Goal: Information Seeking & Learning: Check status

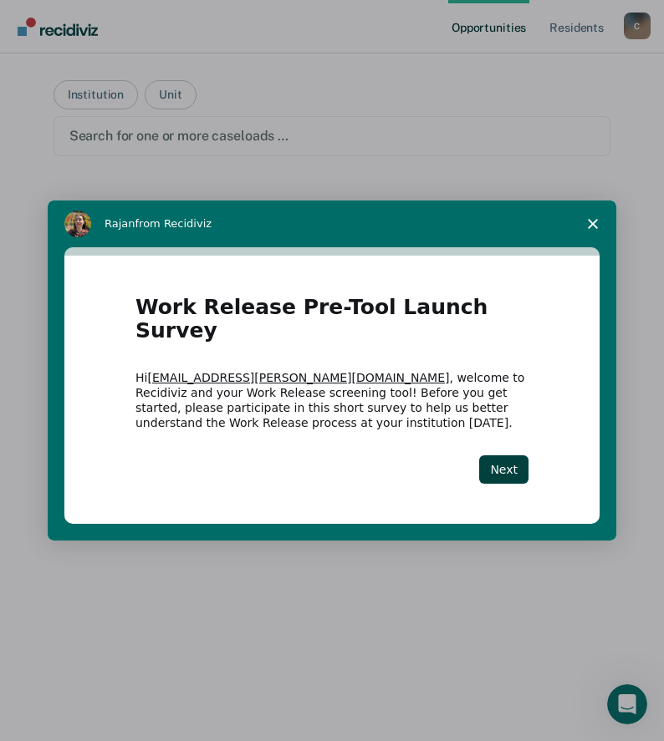
click at [591, 229] on polygon "Close survey" at bounding box center [593, 224] width 10 height 10
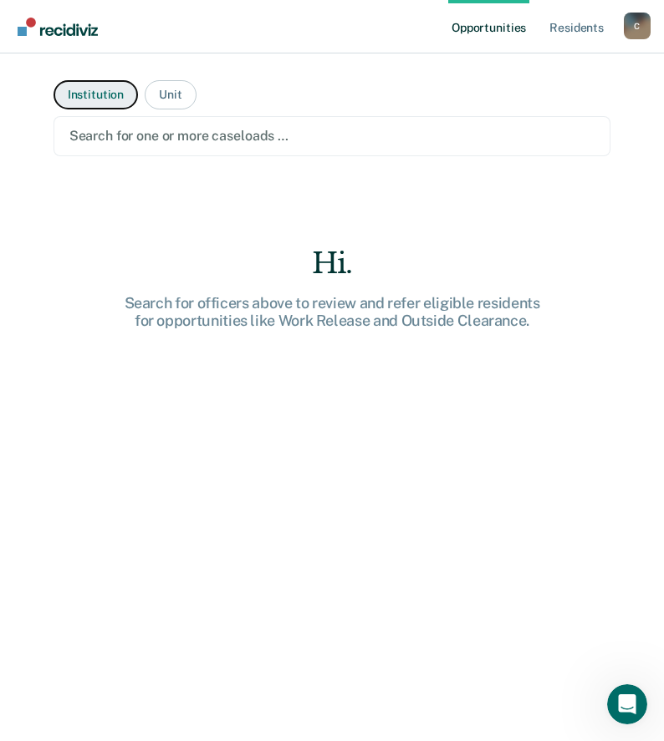
click at [87, 87] on button "Institution" at bounding box center [95, 94] width 84 height 29
click at [103, 95] on button "Institution" at bounding box center [95, 94] width 84 height 29
click at [299, 141] on div at bounding box center [332, 135] width 526 height 19
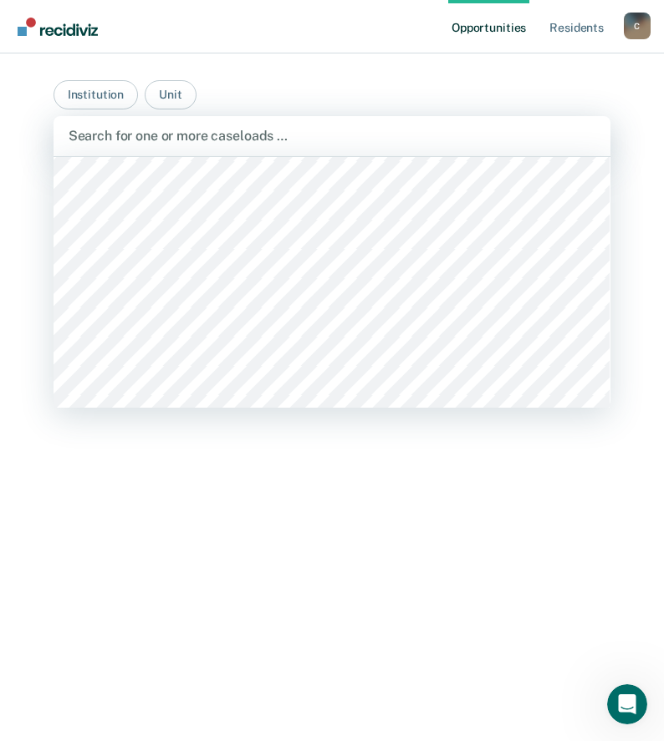
scroll to position [2006, 0]
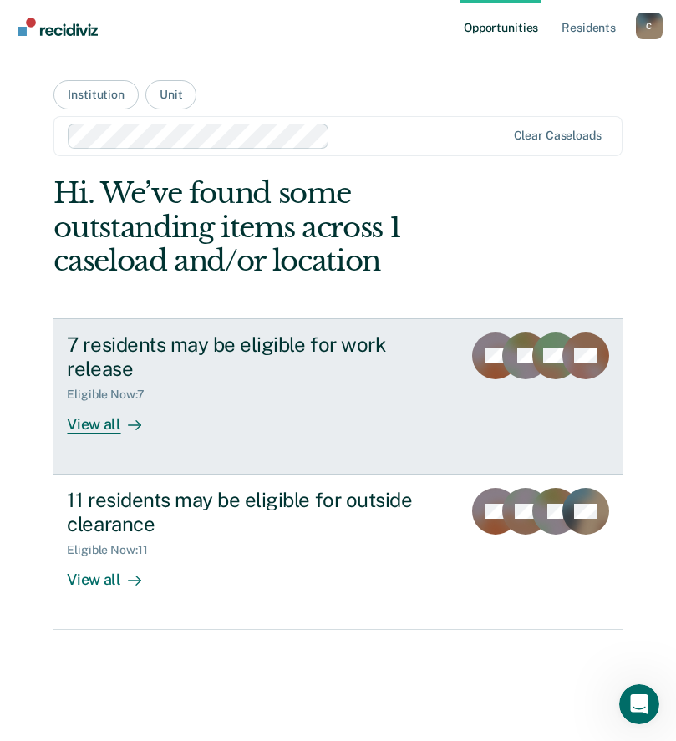
click at [104, 427] on div "View all" at bounding box center [114, 418] width 94 height 33
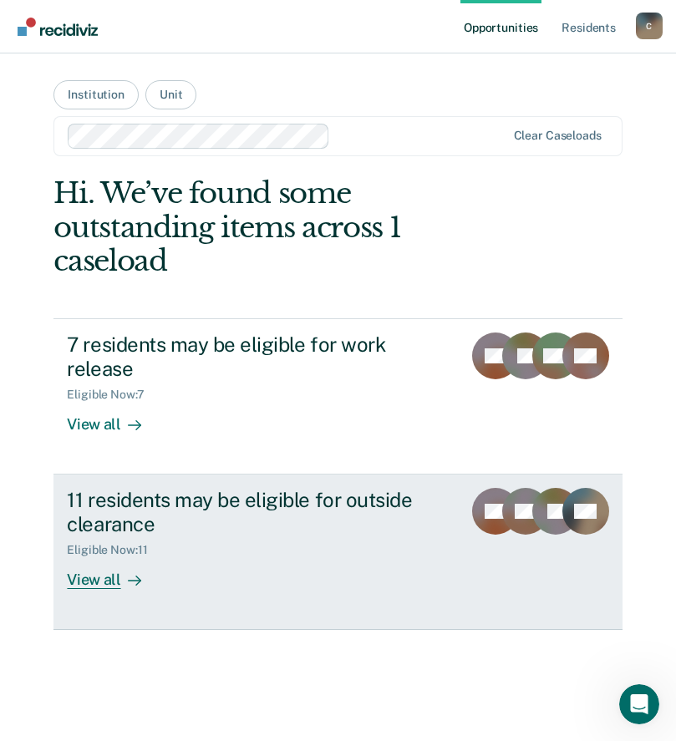
click at [94, 582] on div "View all" at bounding box center [114, 574] width 94 height 33
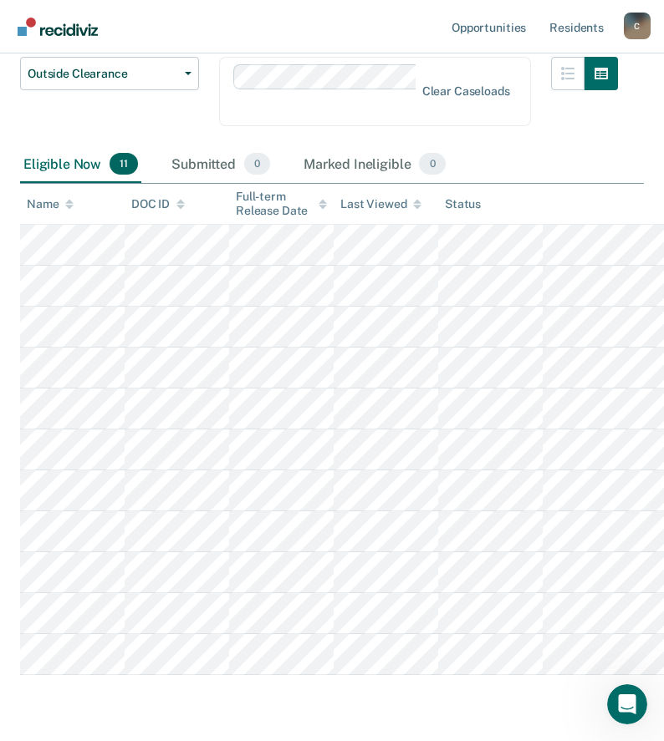
scroll to position [206, 0]
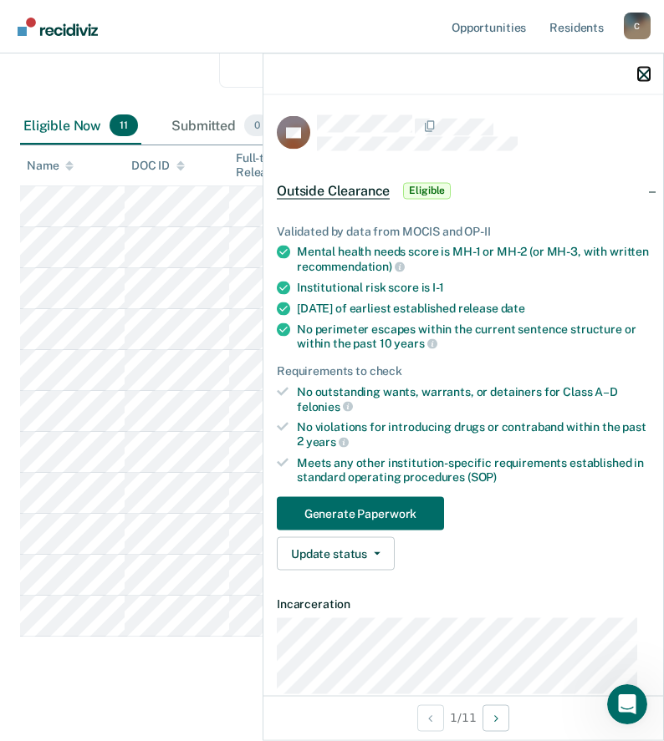
click at [646, 74] on icon "button" at bounding box center [644, 75] width 12 height 12
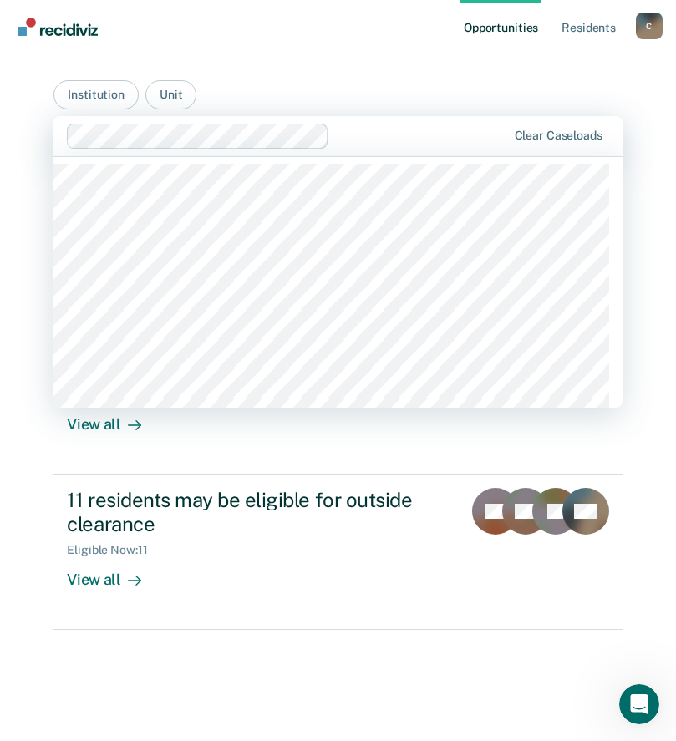
click at [390, 135] on div at bounding box center [421, 135] width 171 height 19
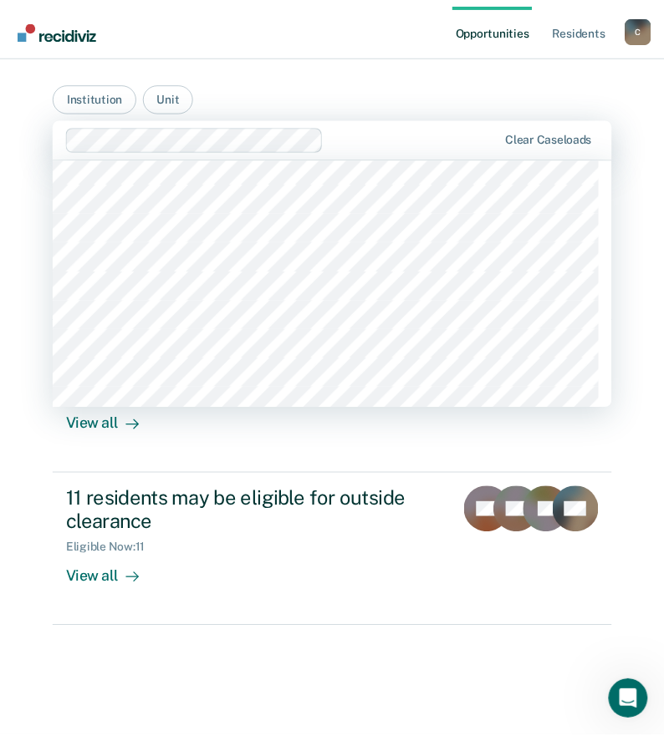
scroll to position [1923, 0]
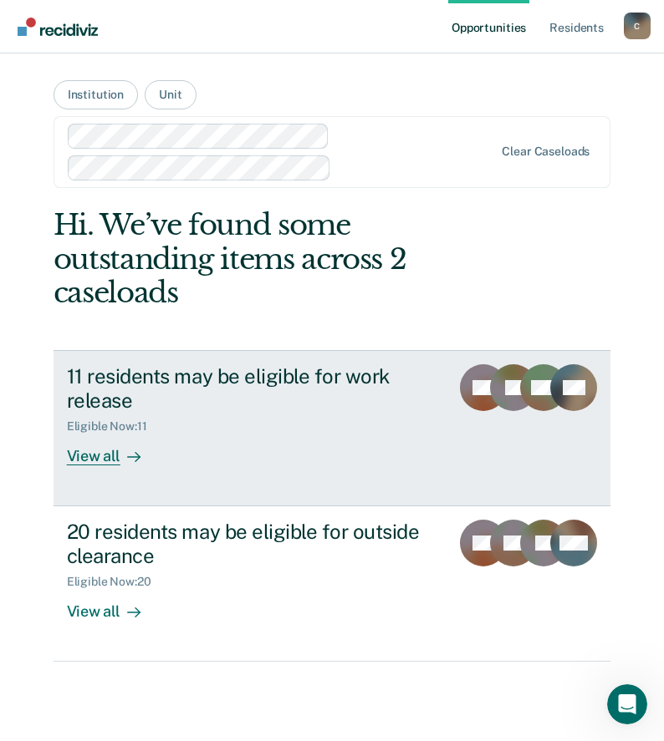
click at [100, 459] on div "View all" at bounding box center [114, 450] width 94 height 33
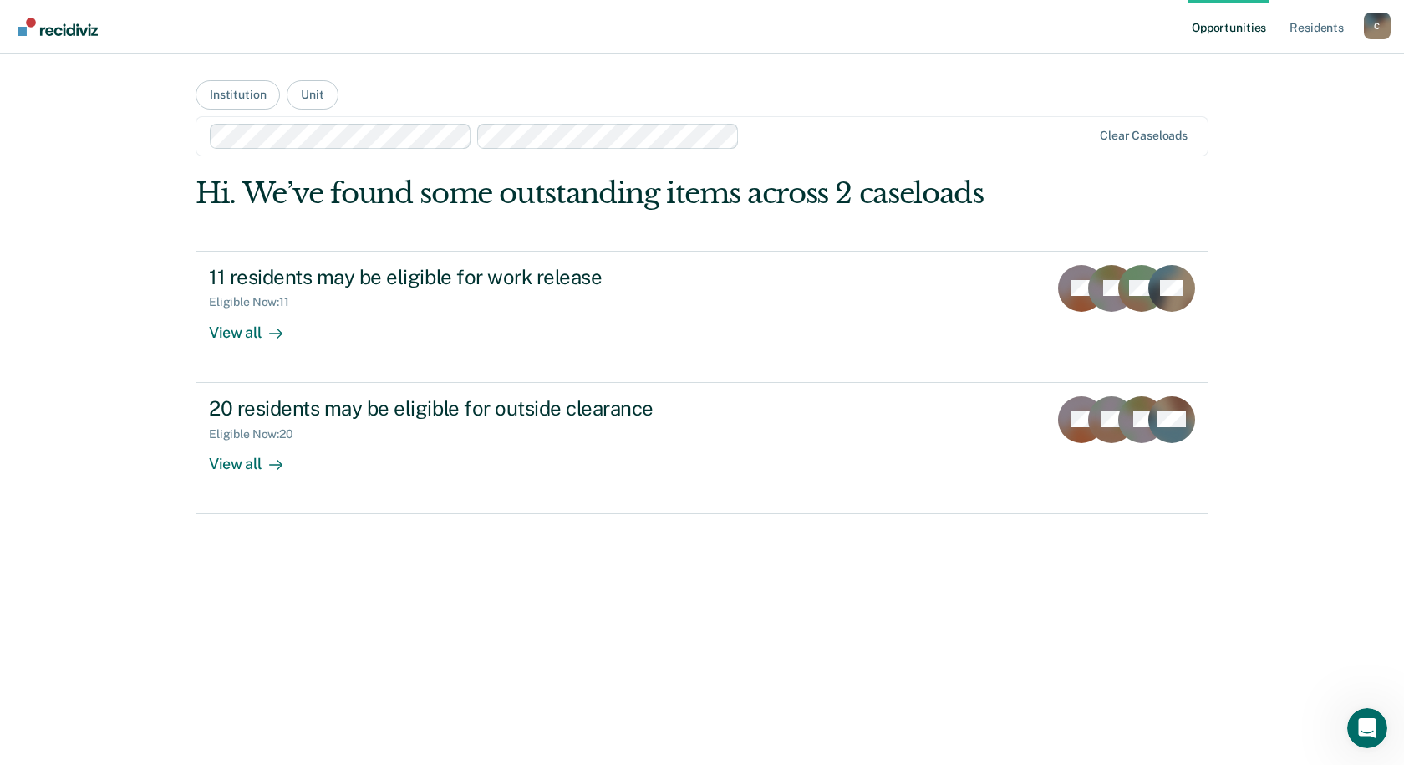
click at [675, 133] on div at bounding box center [918, 135] width 345 height 19
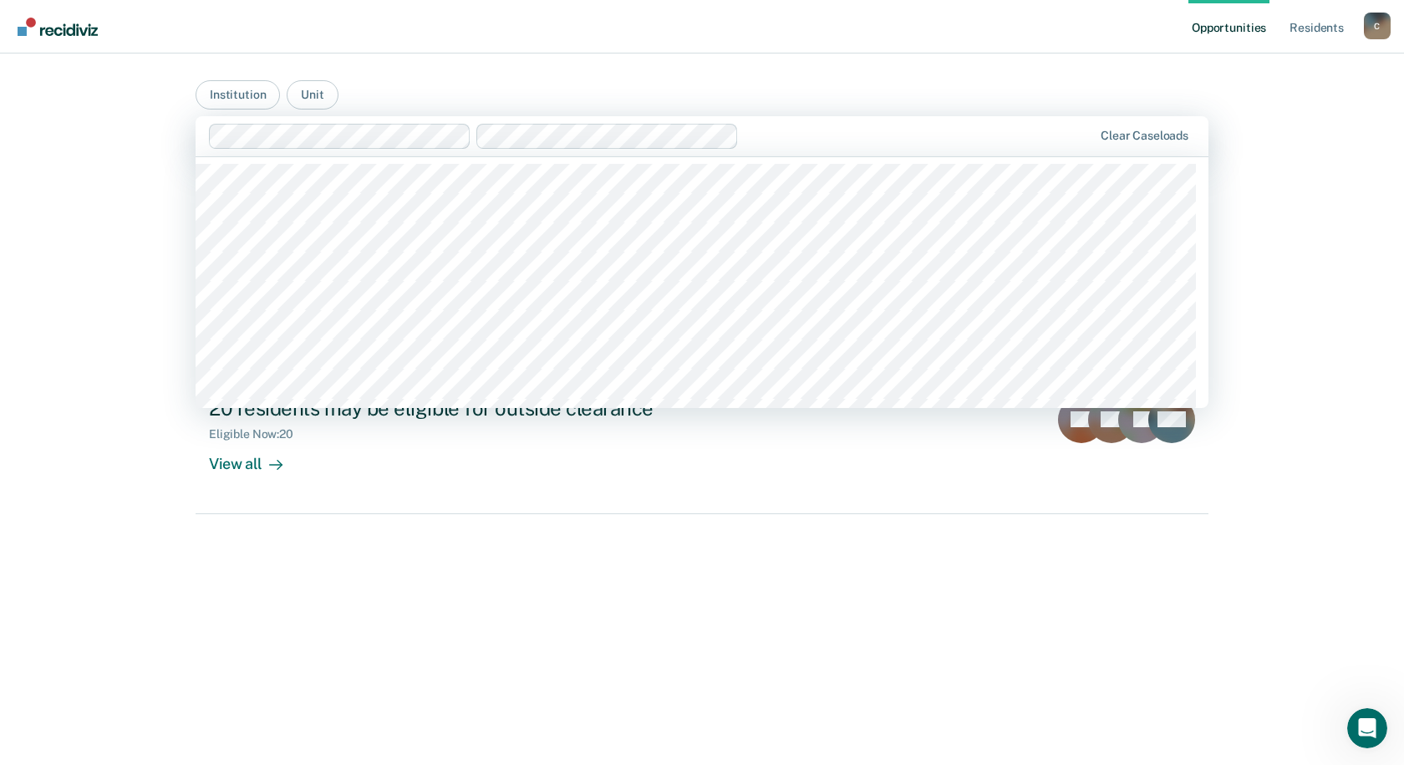
click at [675, 92] on main "Institution Unit 550 results available. Use Up and Down to choose options, pres…" at bounding box center [702, 388] width 1053 height 671
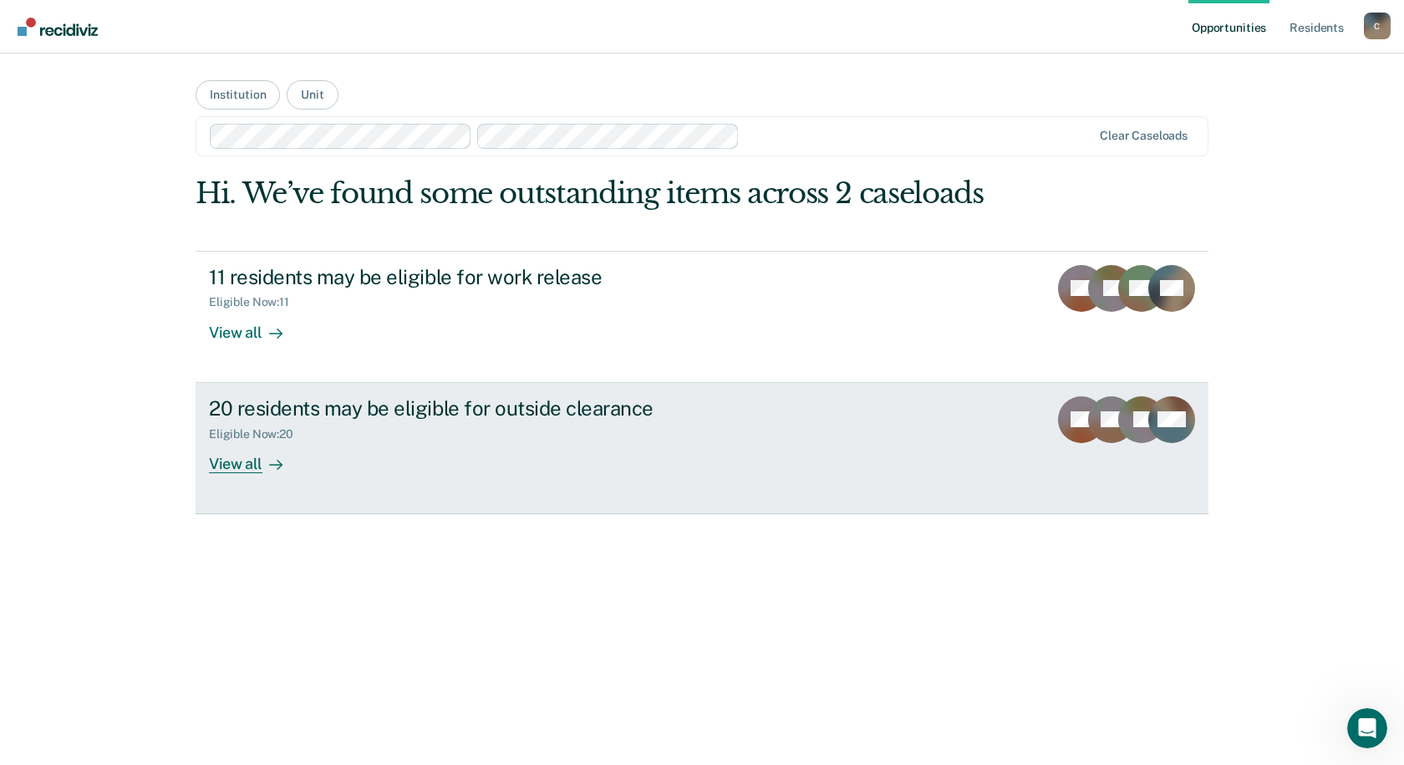
click at [230, 463] on div "View all" at bounding box center [256, 457] width 94 height 33
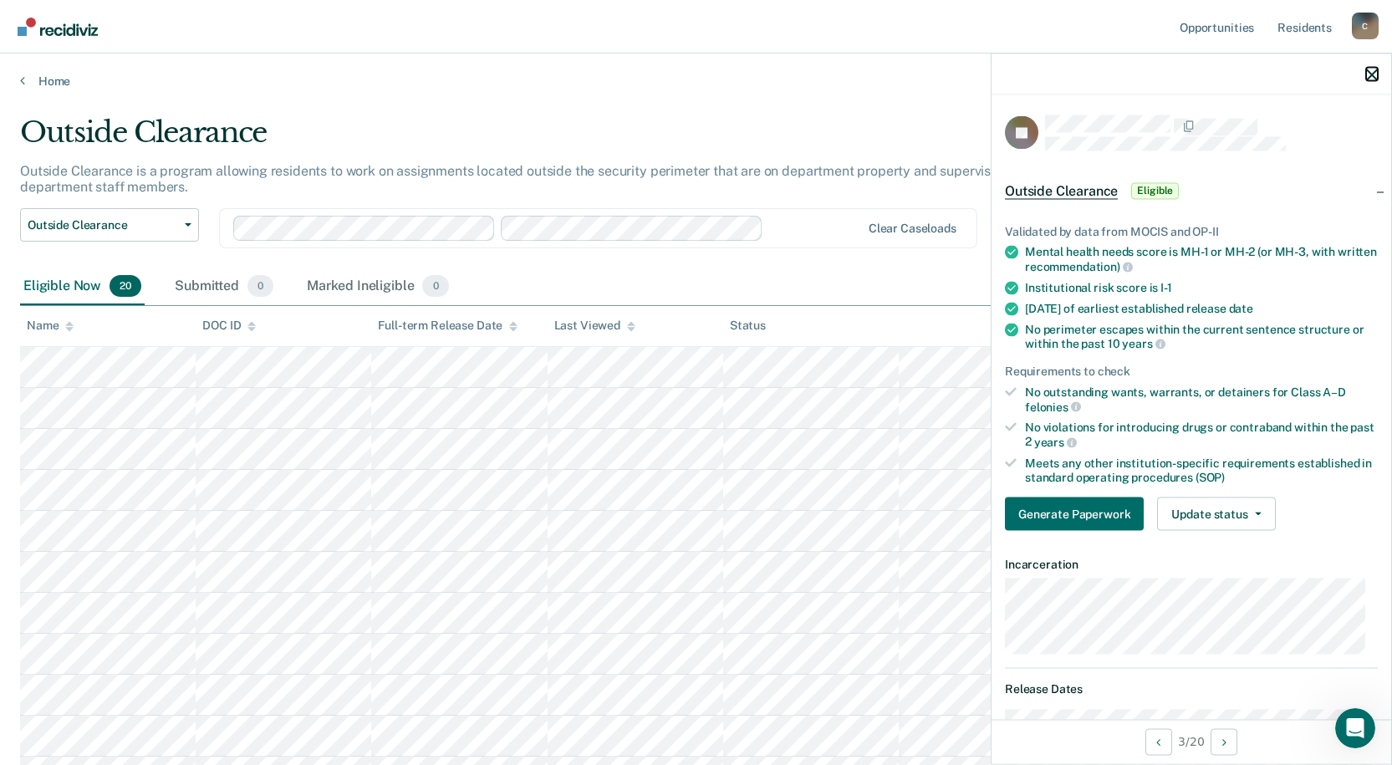
click at [675, 73] on icon "button" at bounding box center [1372, 75] width 12 height 12
click at [675, 70] on icon "button" at bounding box center [1372, 75] width 12 height 12
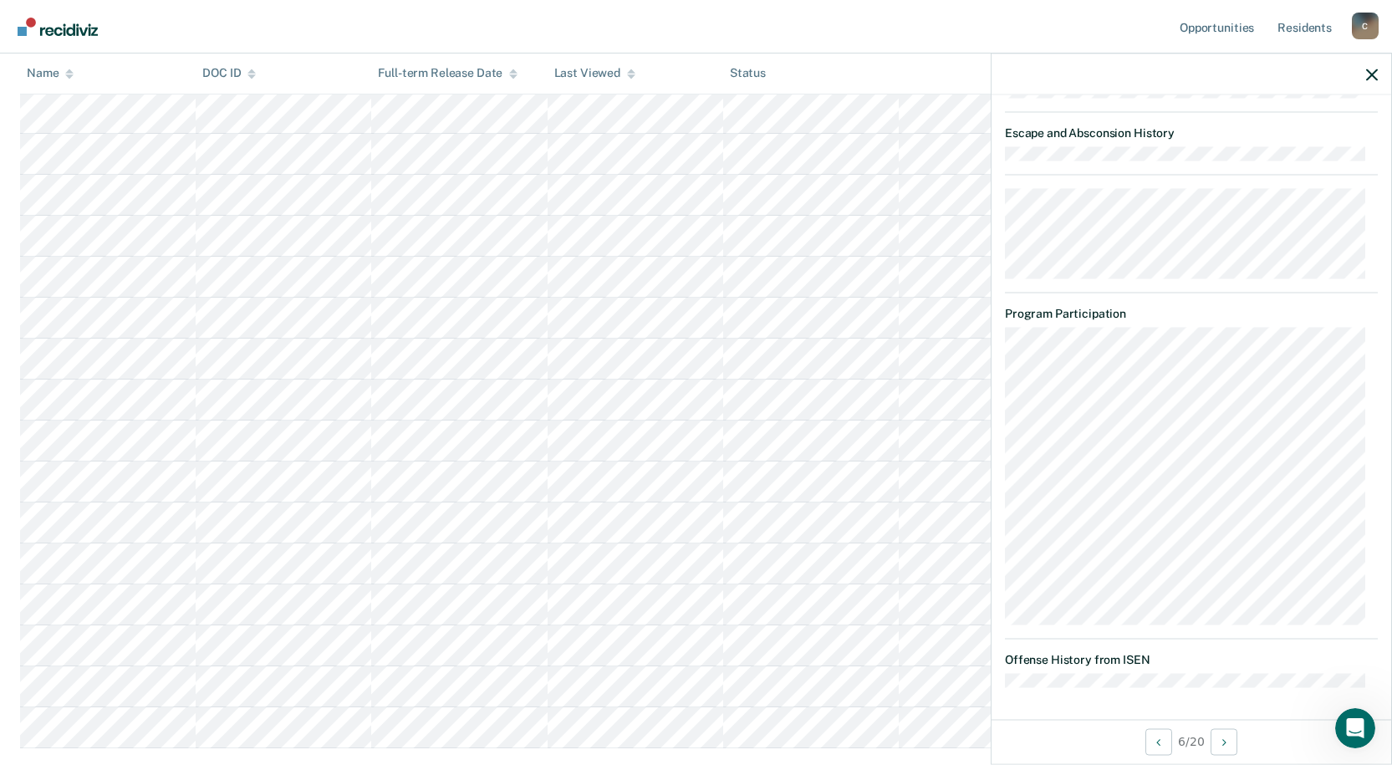
scroll to position [522, 0]
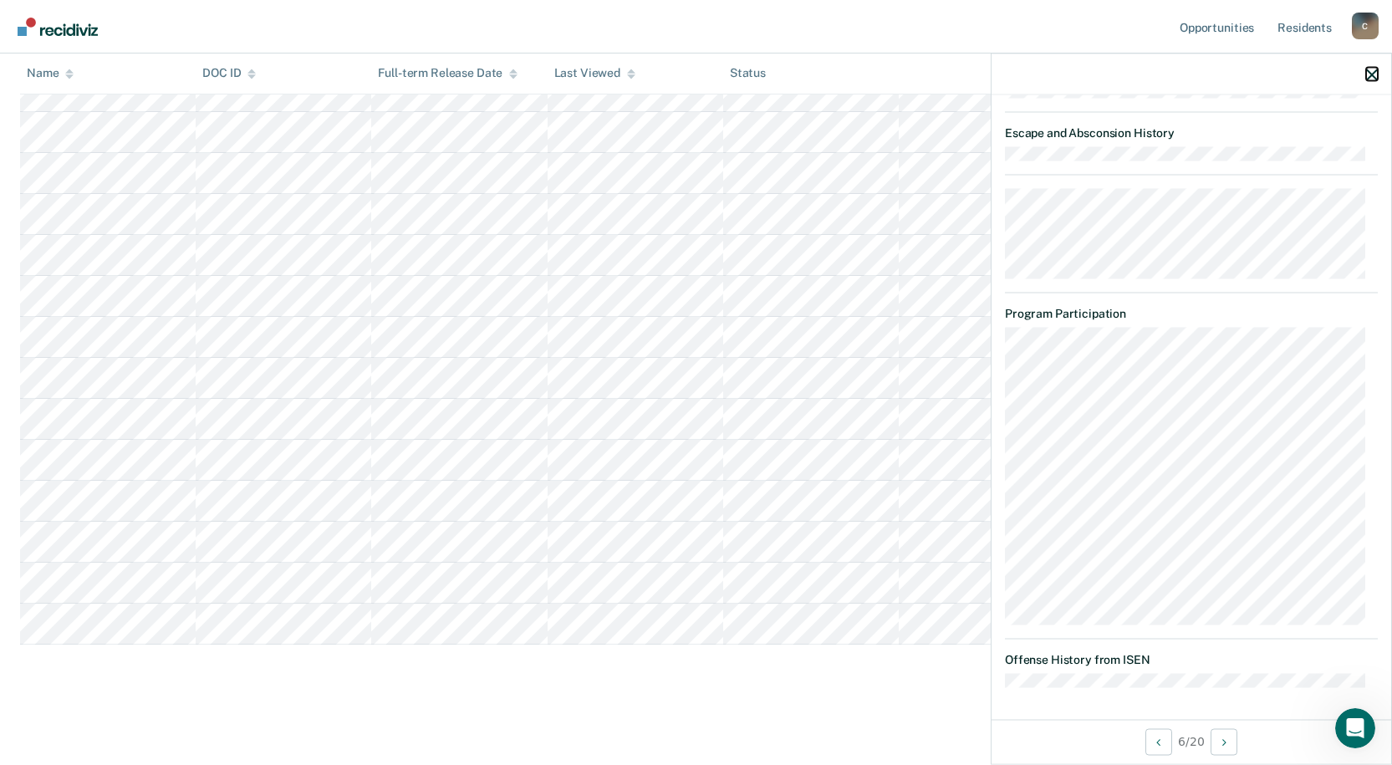
click at [675, 72] on icon "button" at bounding box center [1372, 75] width 12 height 12
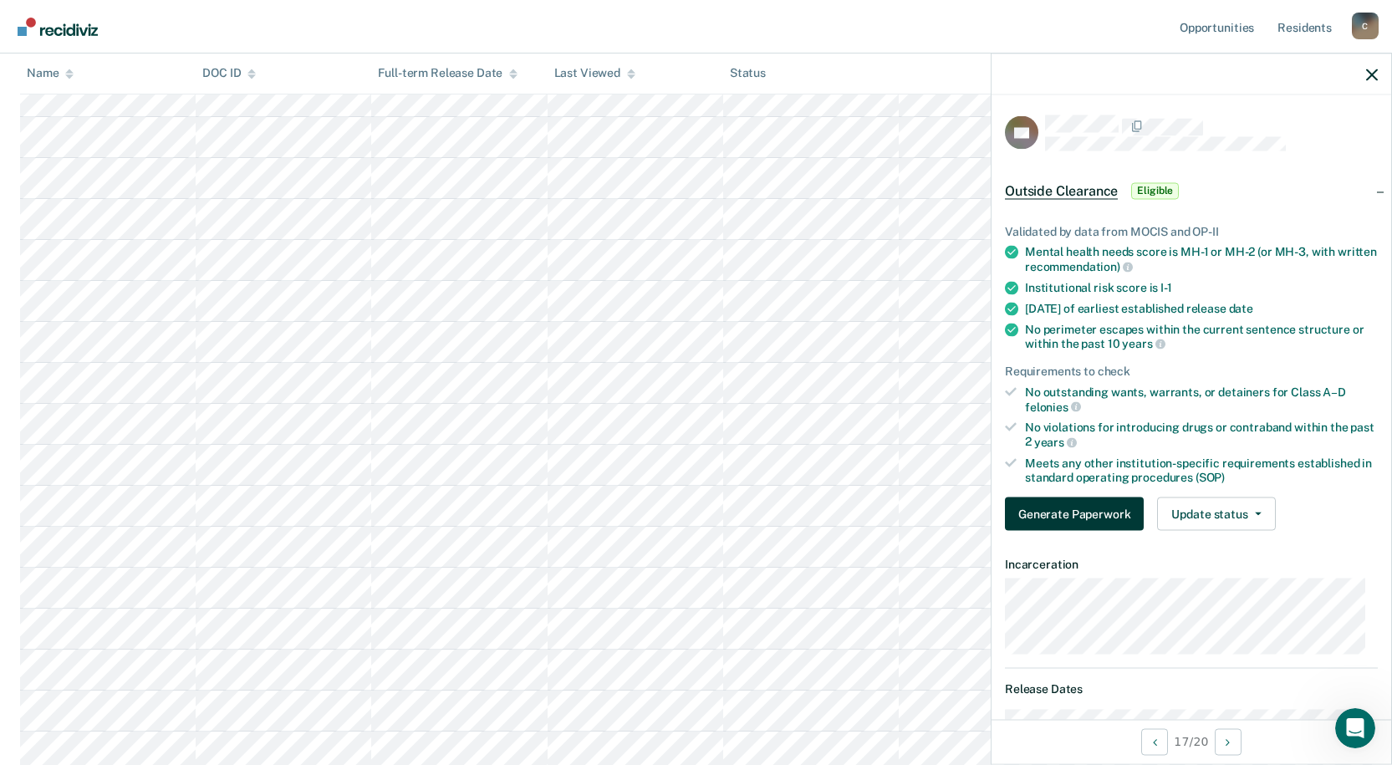
scroll to position [0, 0]
